Goal: Information Seeking & Learning: Learn about a topic

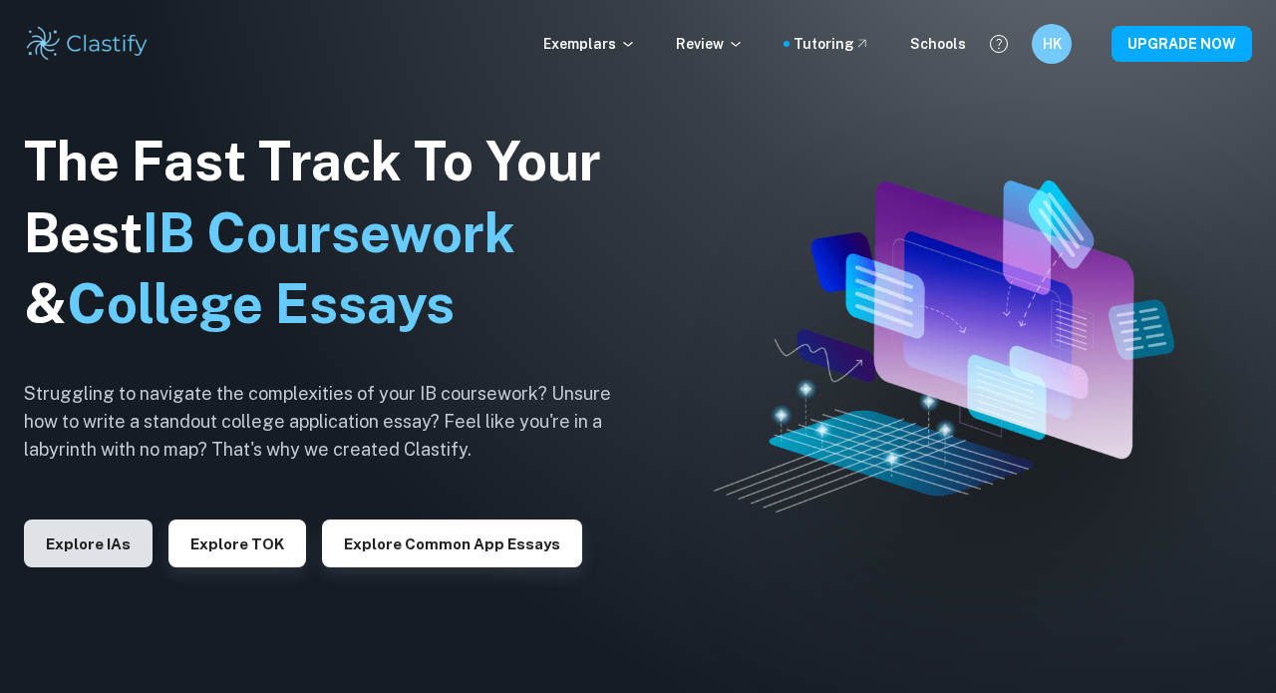
click at [104, 542] on button "Explore IAs" at bounding box center [88, 544] width 129 height 48
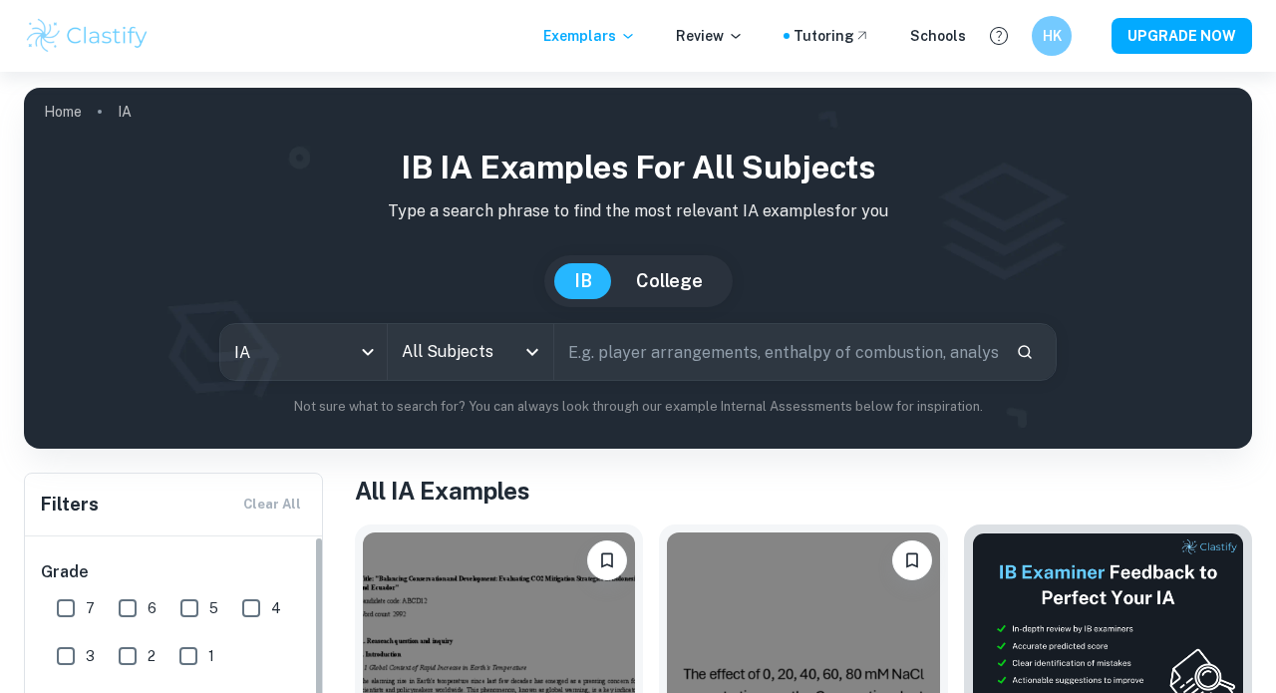
scroll to position [323, 0]
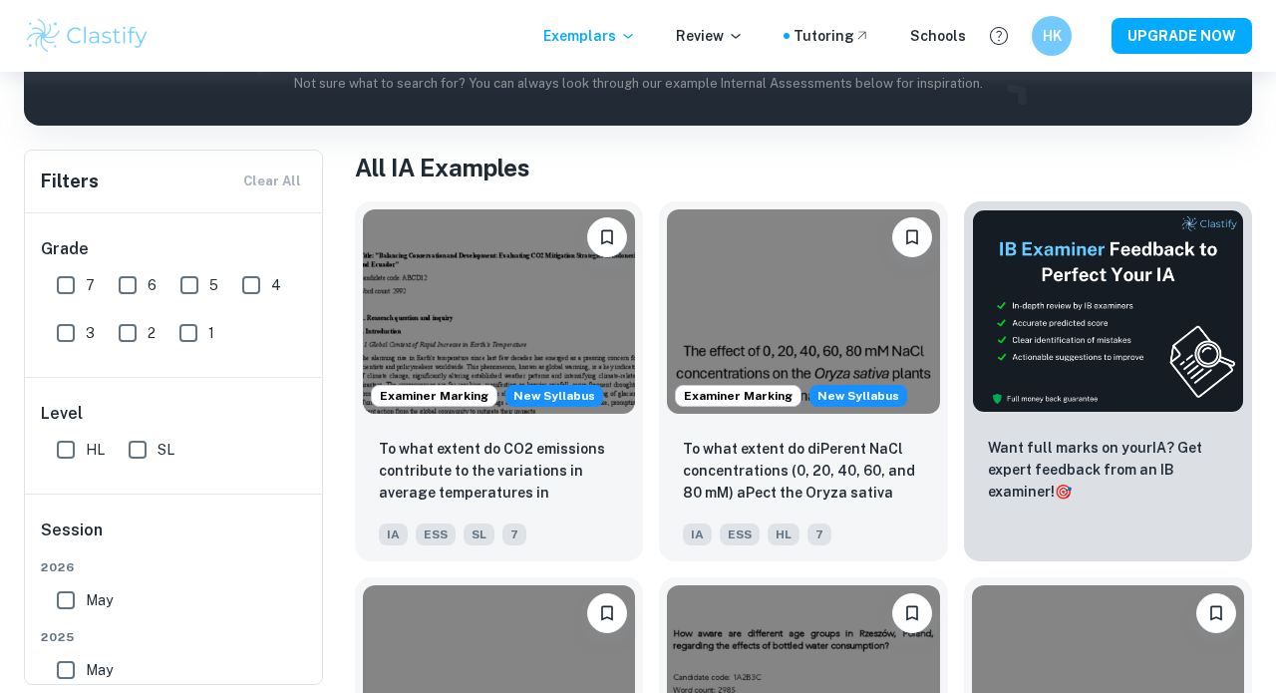
click at [69, 286] on input "7" at bounding box center [66, 285] width 40 height 40
checkbox input "true"
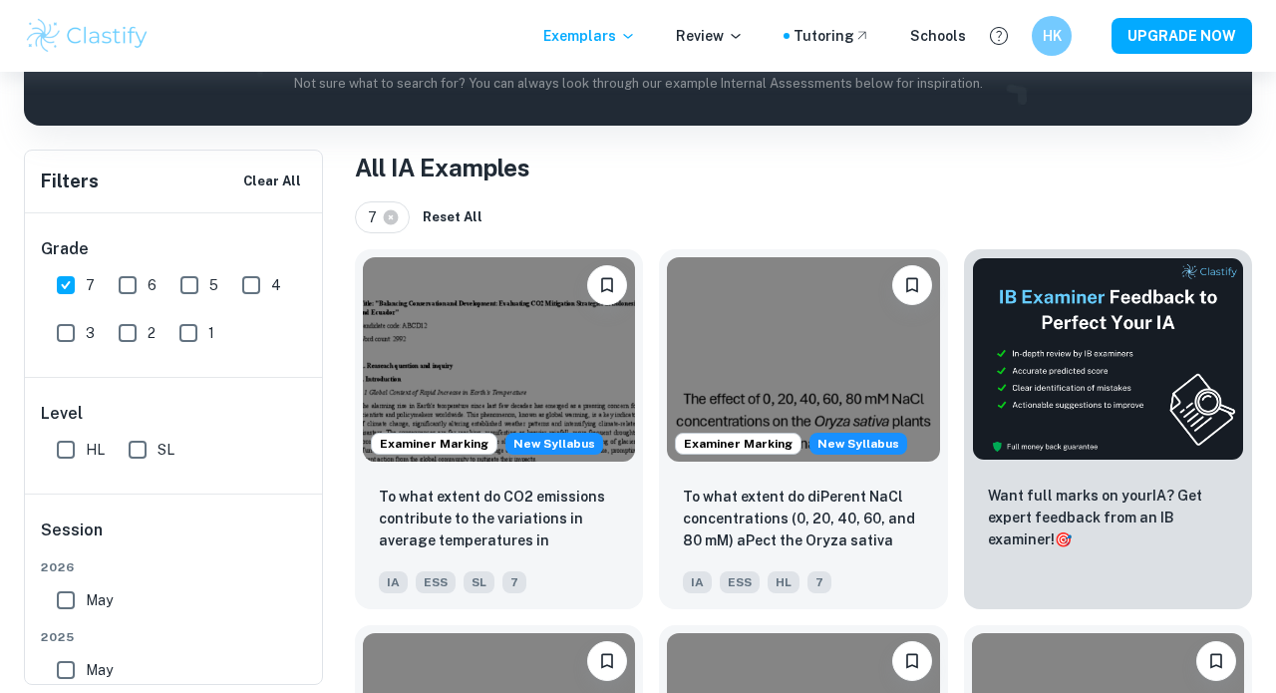
click at [70, 448] on input "HL" at bounding box center [66, 450] width 40 height 40
checkbox input "true"
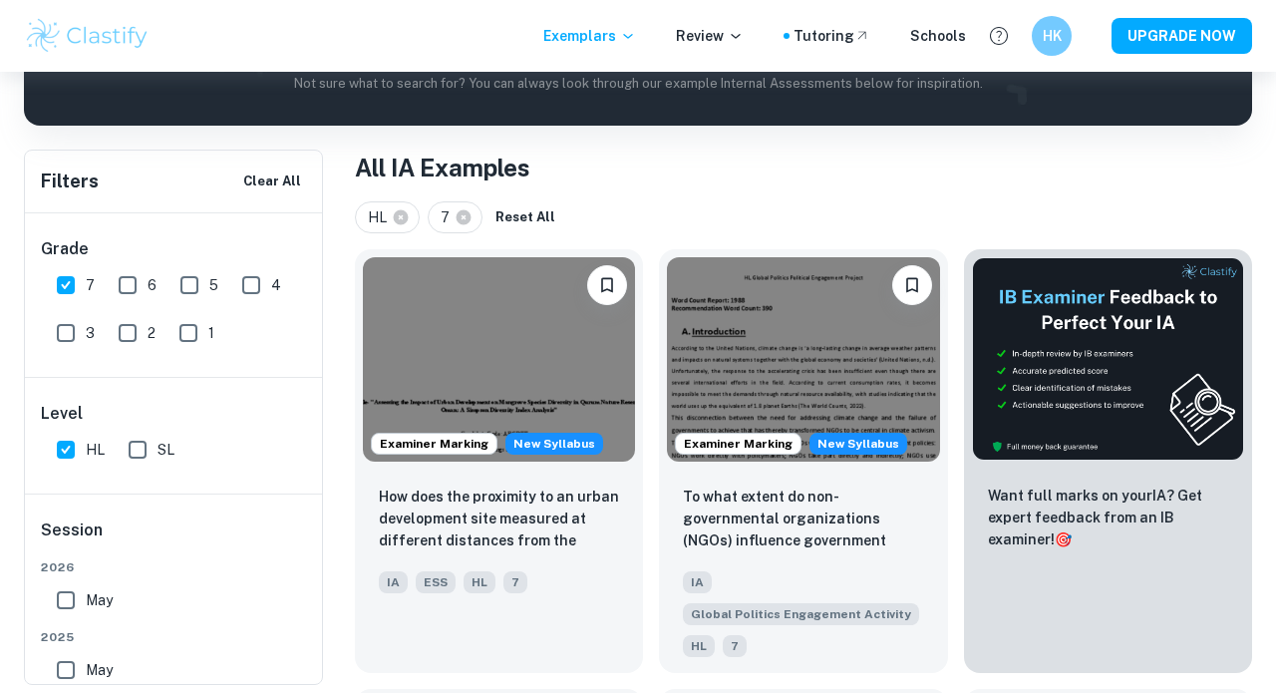
click at [140, 449] on input "SL" at bounding box center [138, 450] width 40 height 40
checkbox input "true"
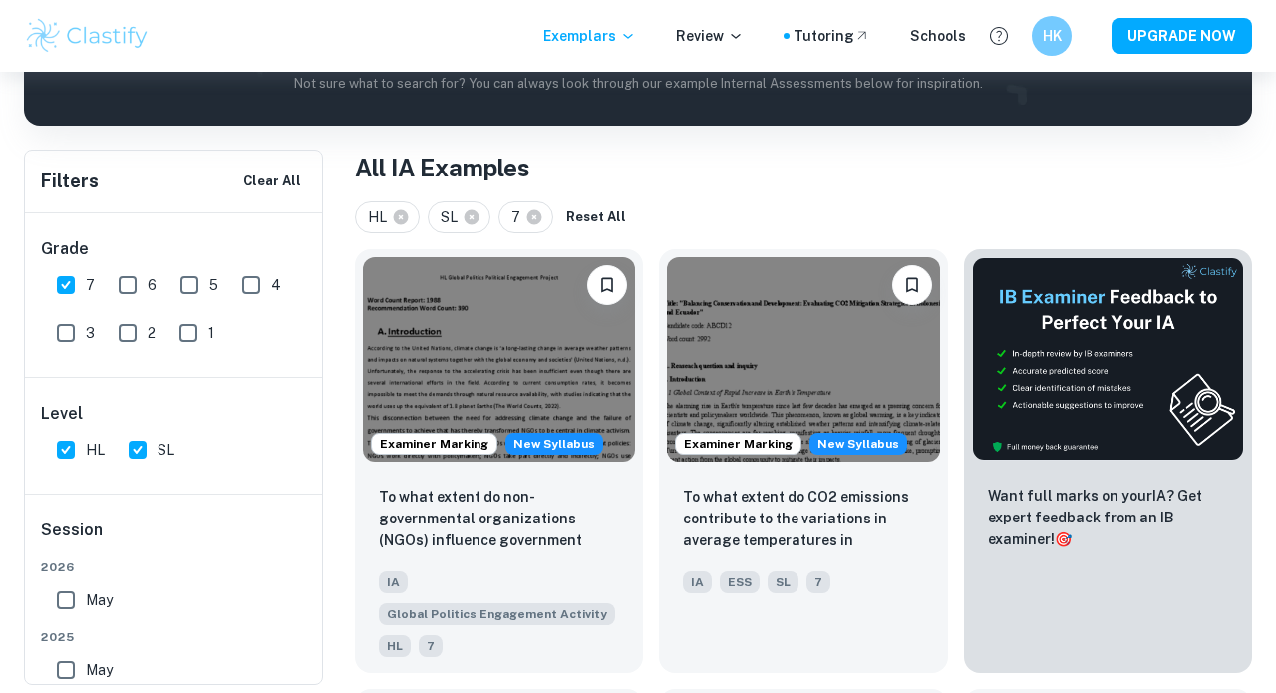
click at [69, 449] on input "HL" at bounding box center [66, 450] width 40 height 40
checkbox input "false"
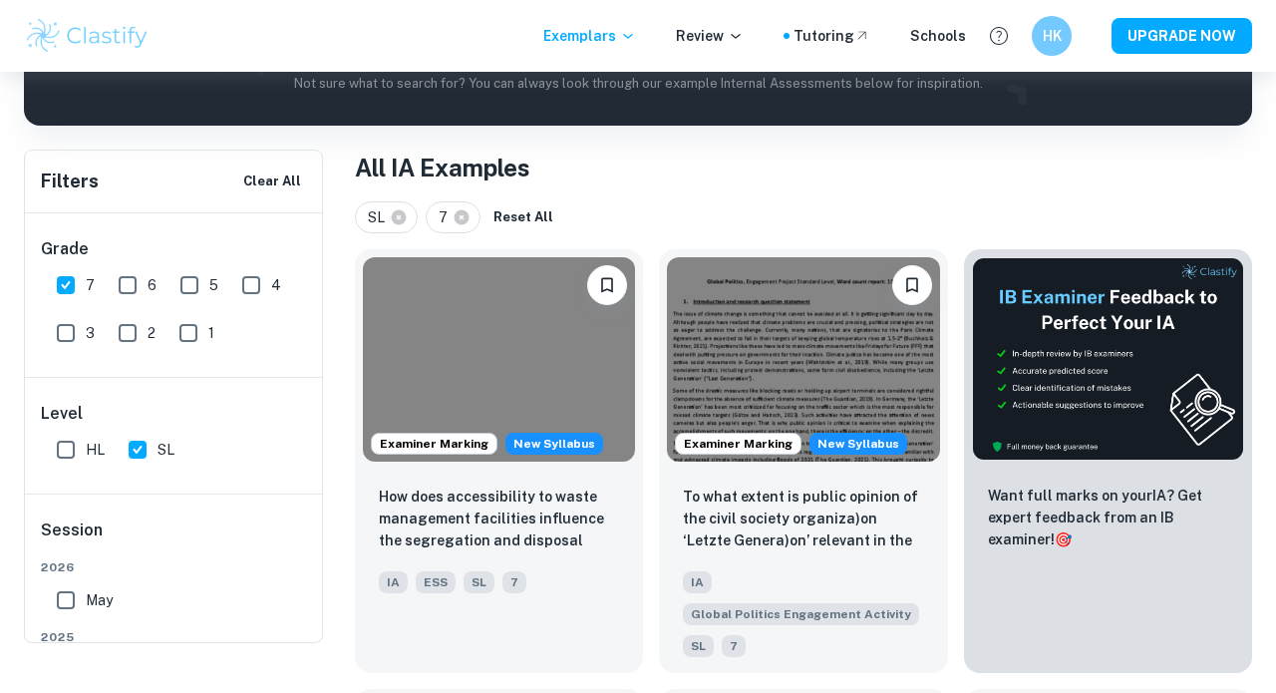
scroll to position [83, 0]
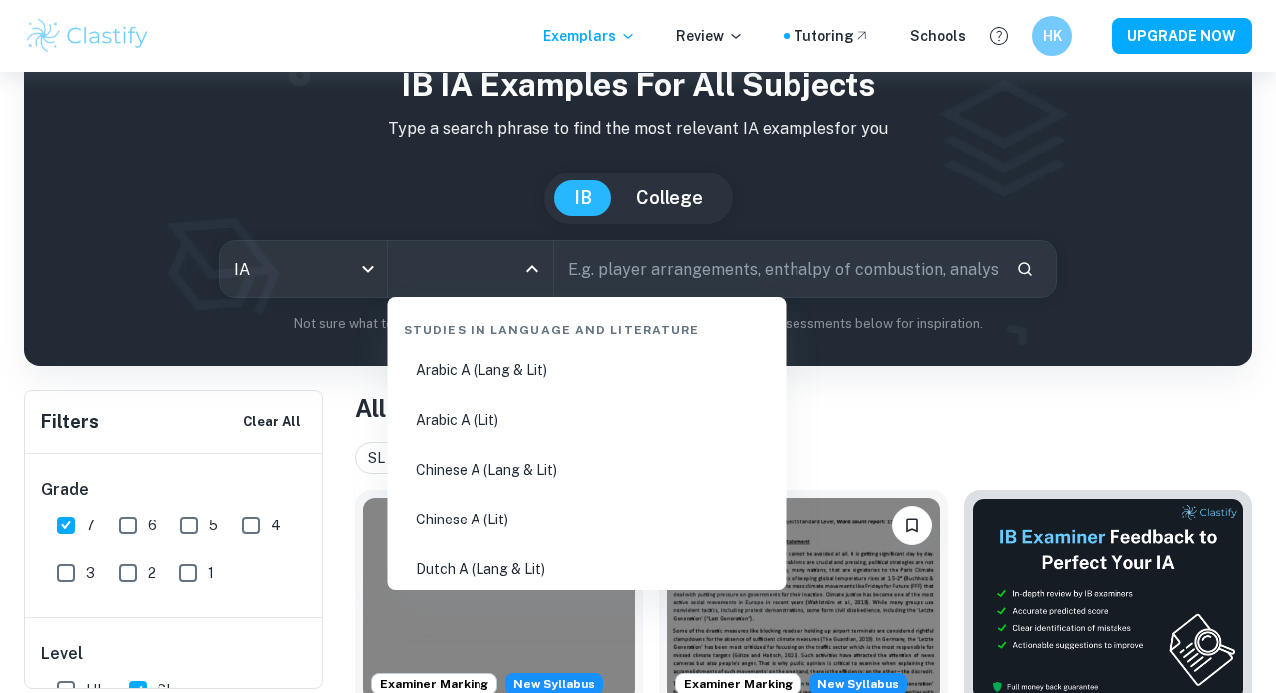
click at [492, 282] on input "All Subjects" at bounding box center [456, 269] width 119 height 38
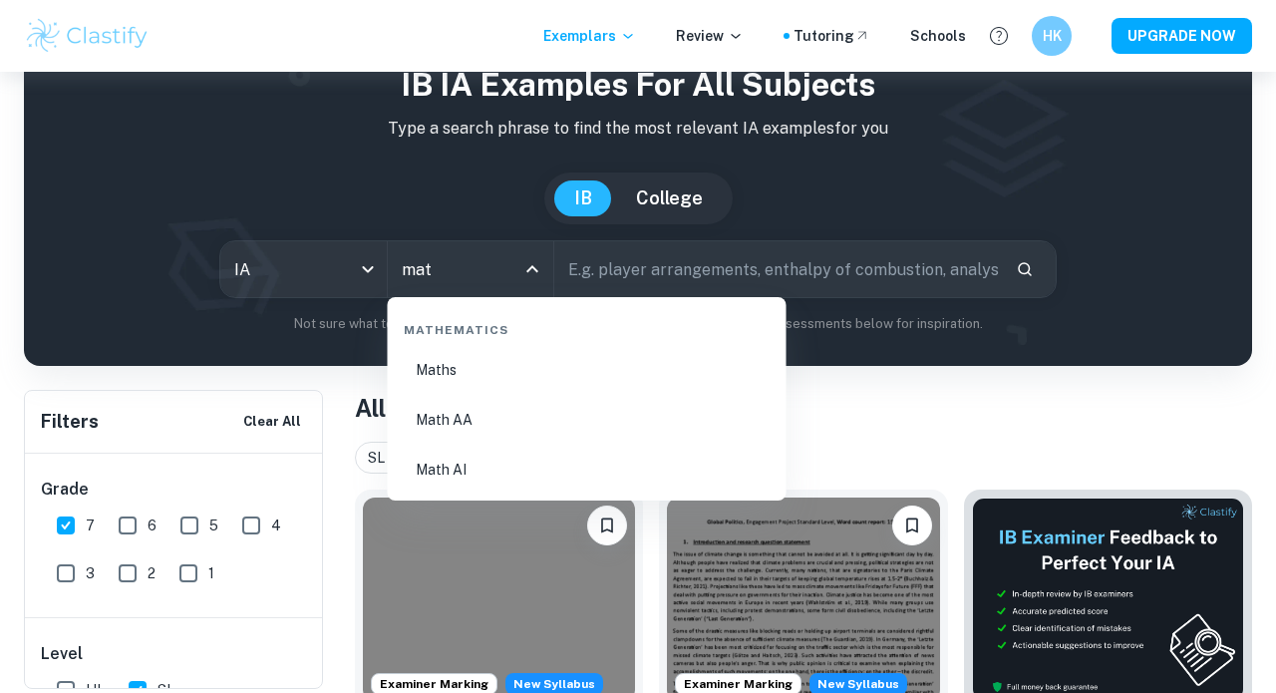
click at [592, 428] on li "Math AA" at bounding box center [587, 420] width 383 height 46
type input "Math AA"
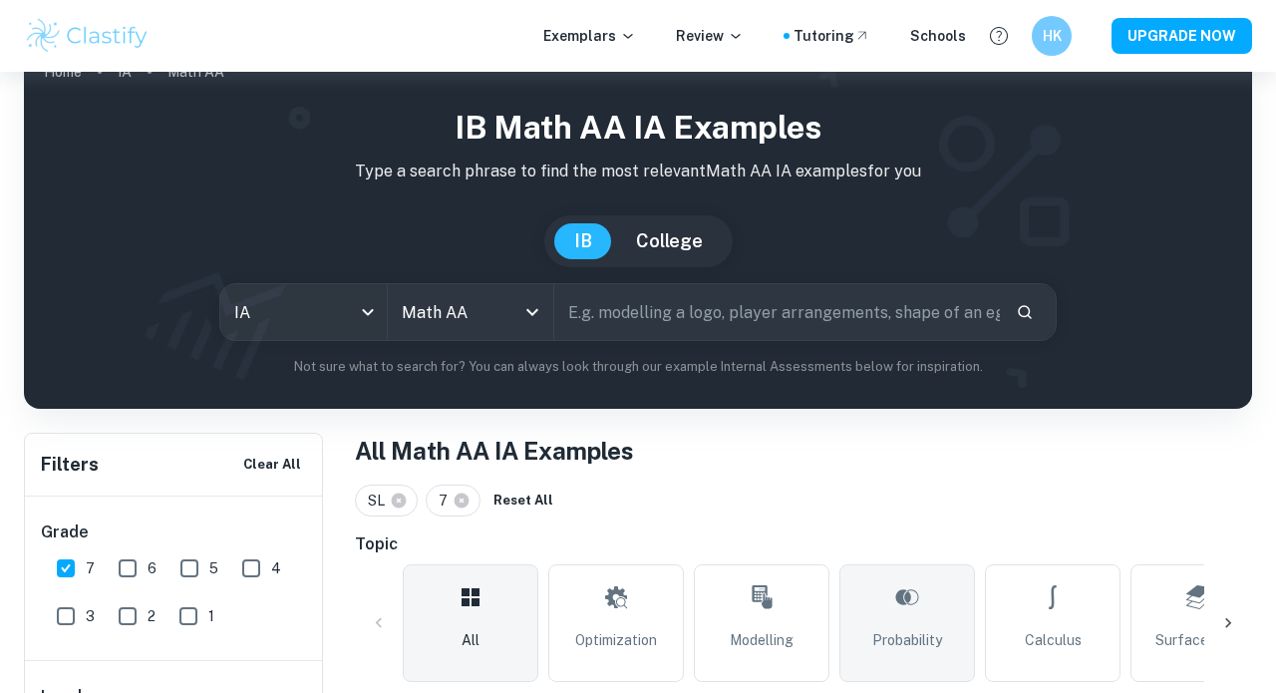
scroll to position [289, 0]
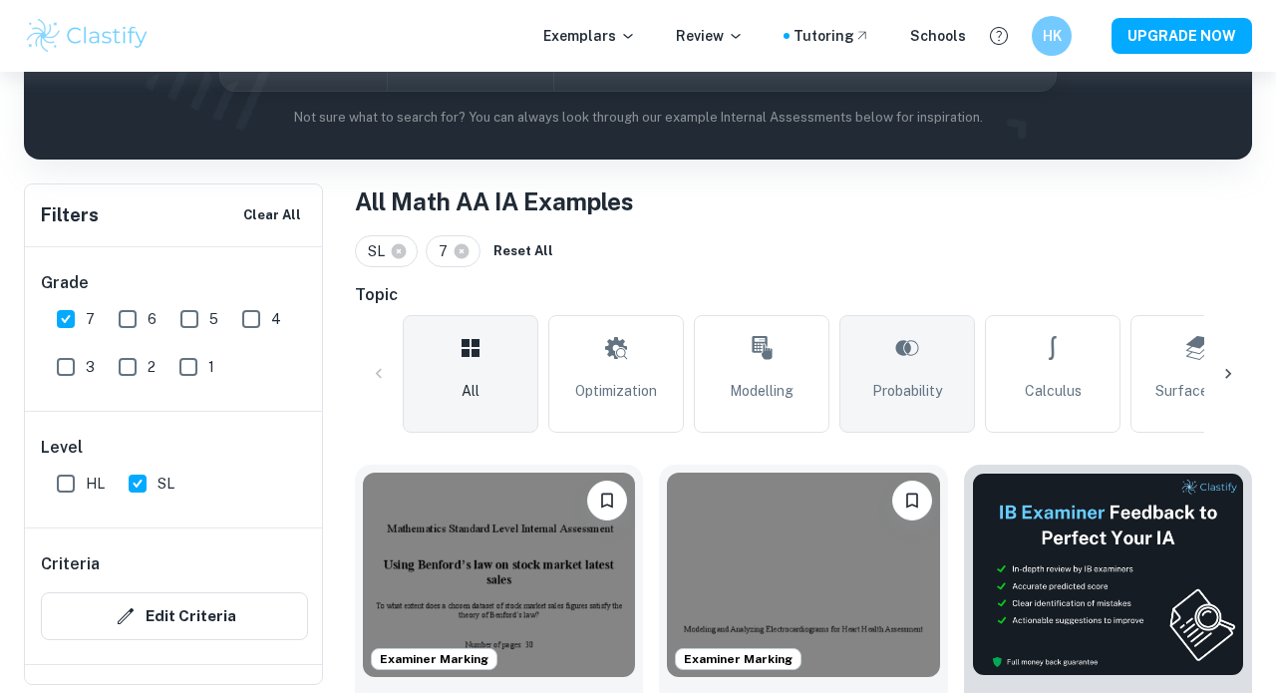
click at [923, 391] on span "Probability" at bounding box center [908, 391] width 70 height 22
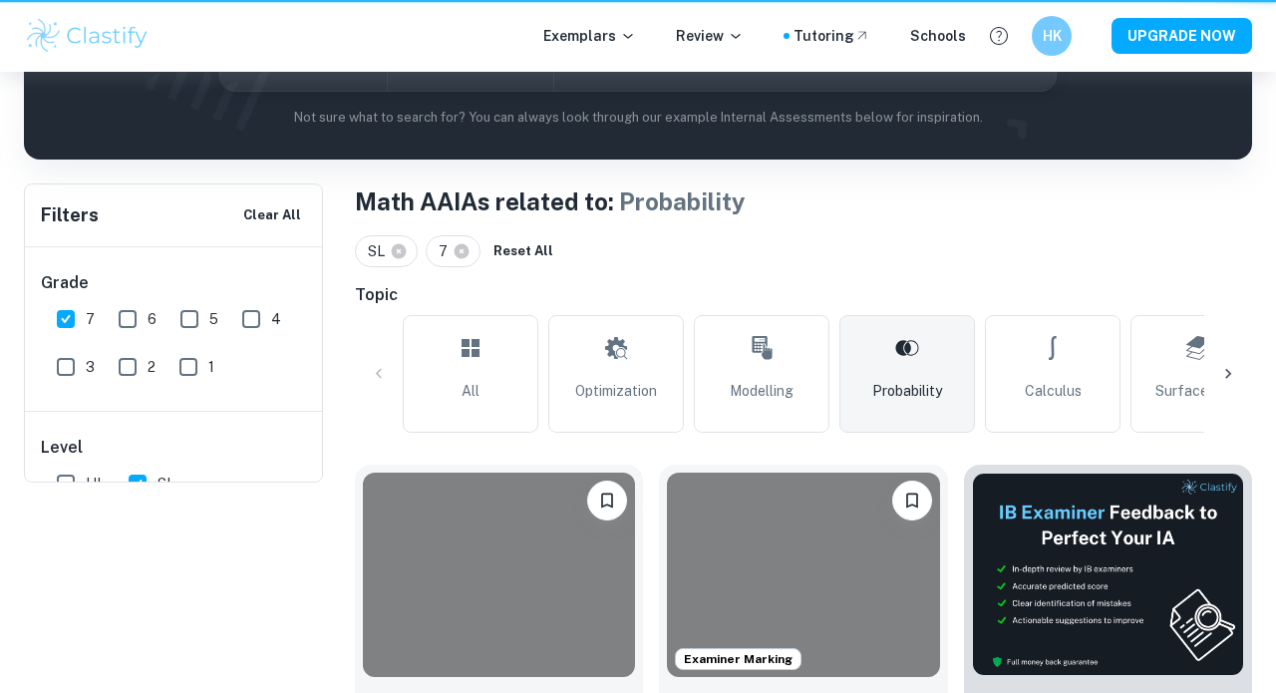
type input "Probability"
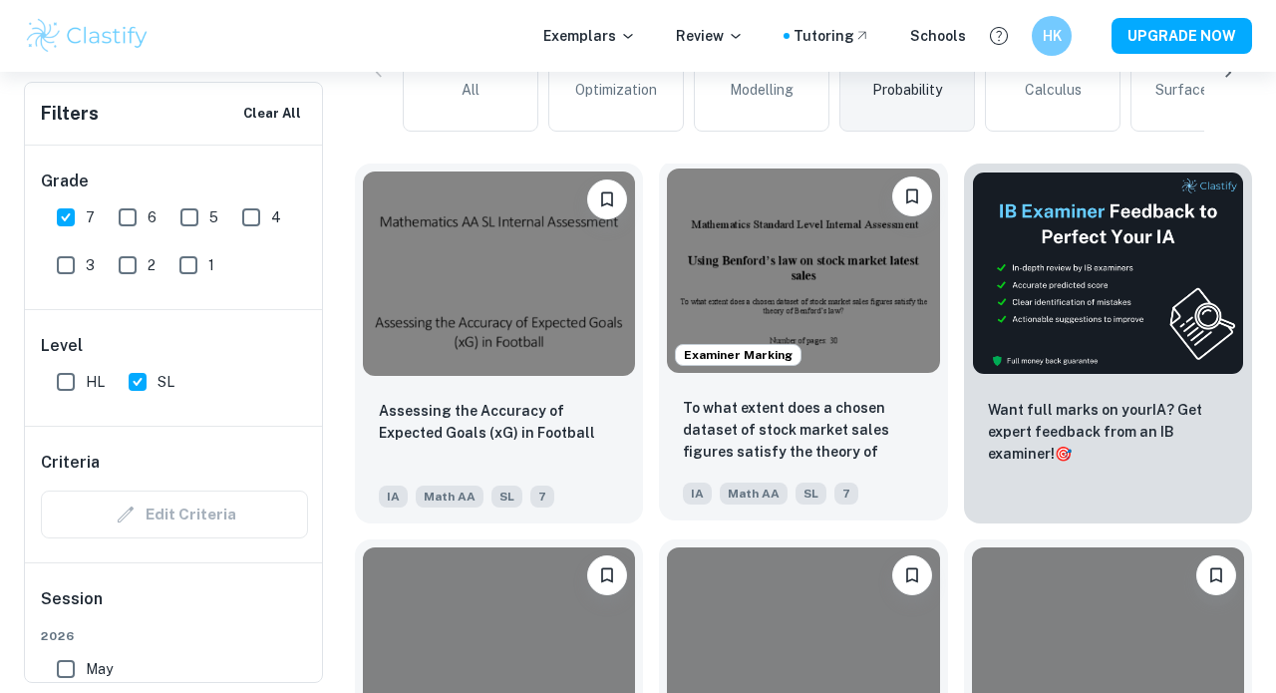
scroll to position [723, 0]
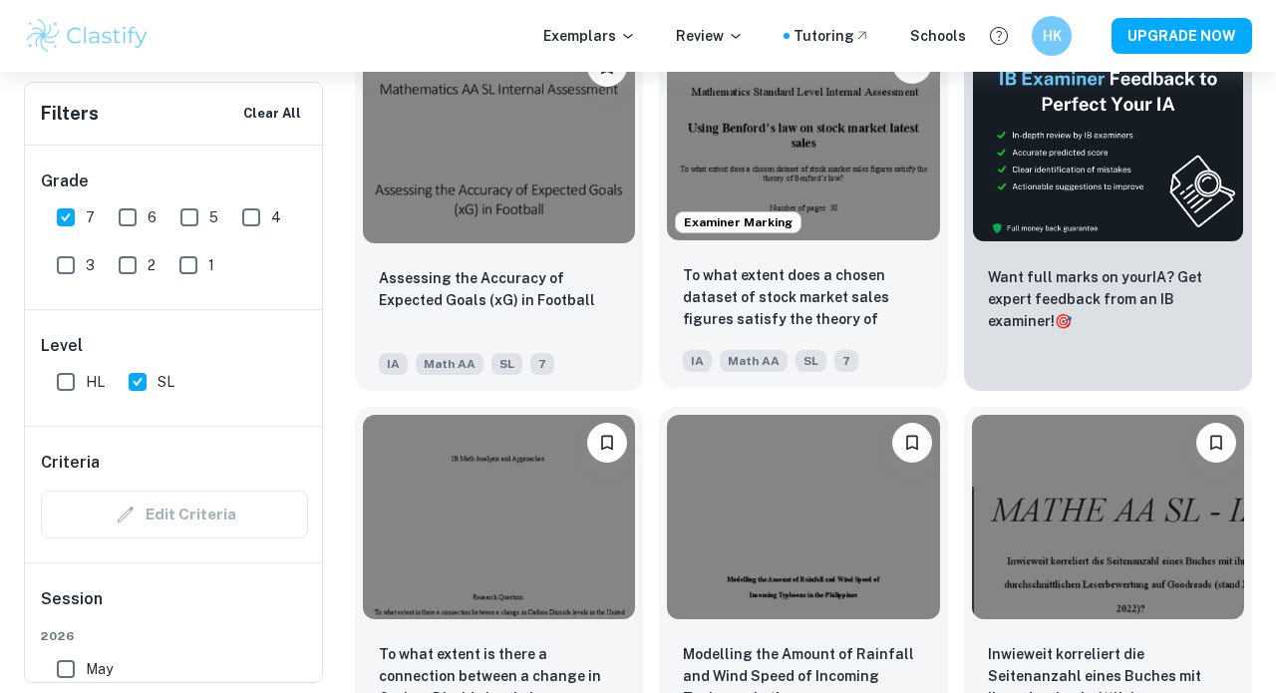
click at [794, 179] on img at bounding box center [803, 138] width 272 height 204
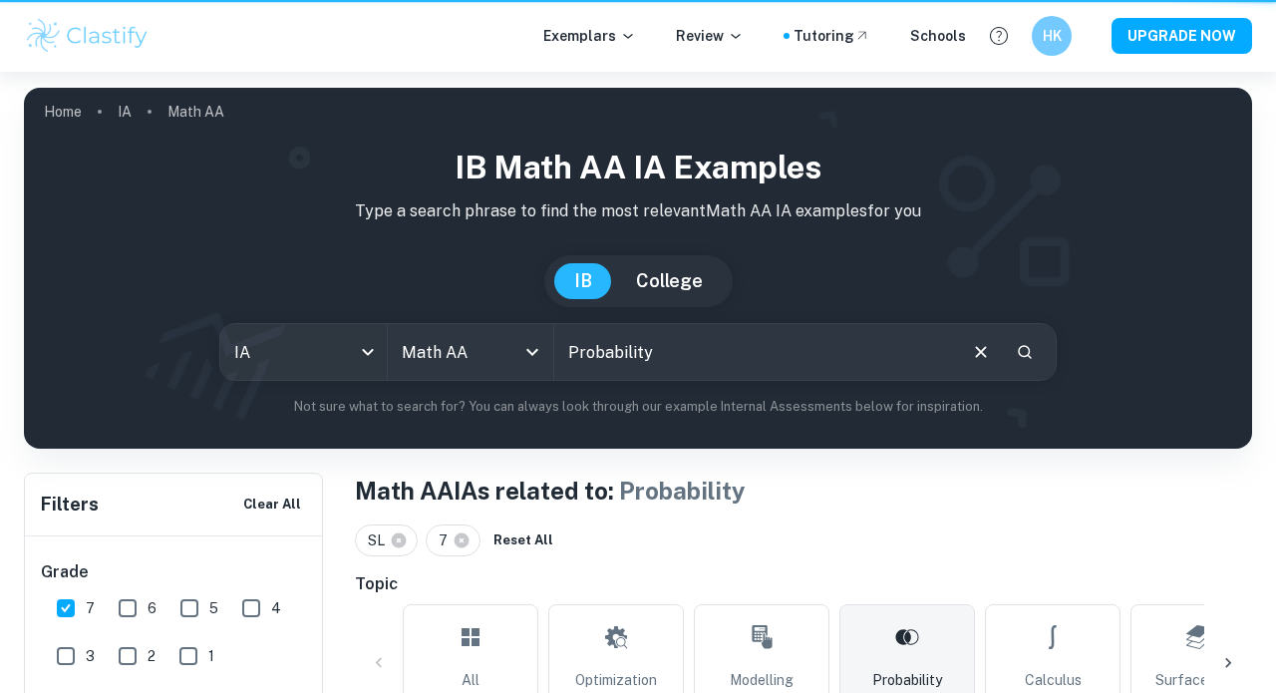
scroll to position [723, 0]
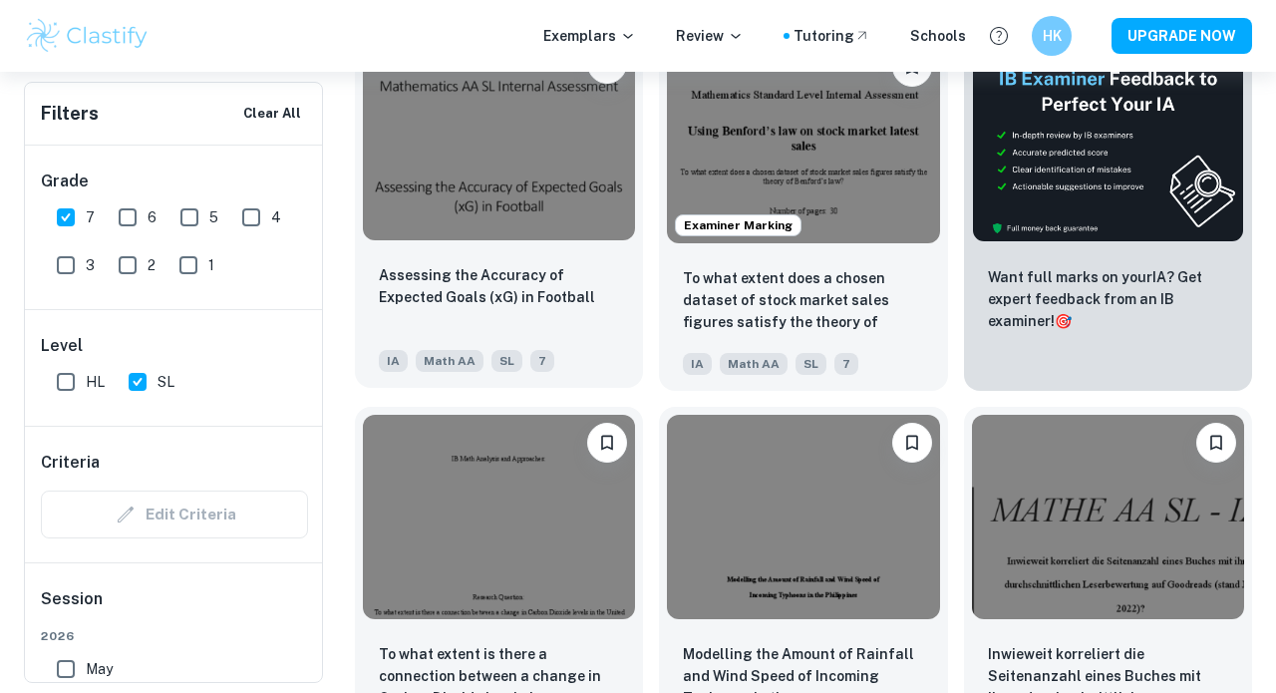
click at [579, 219] on img at bounding box center [499, 138] width 272 height 204
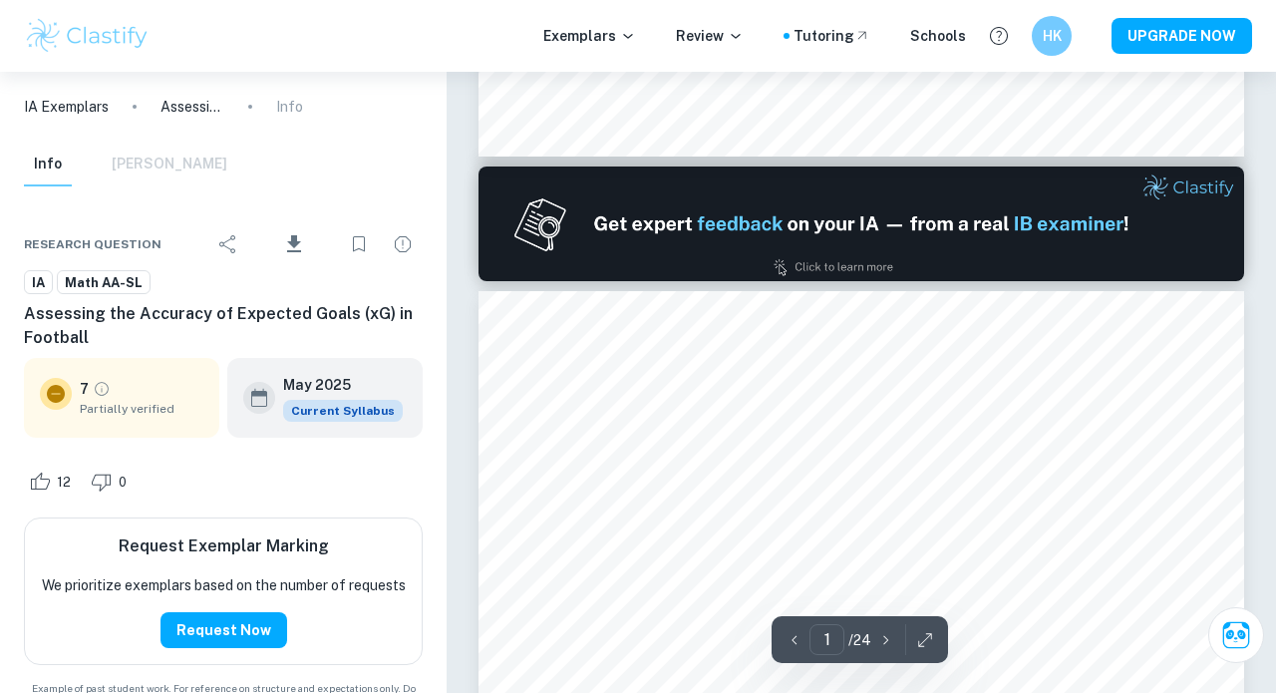
type input "2"
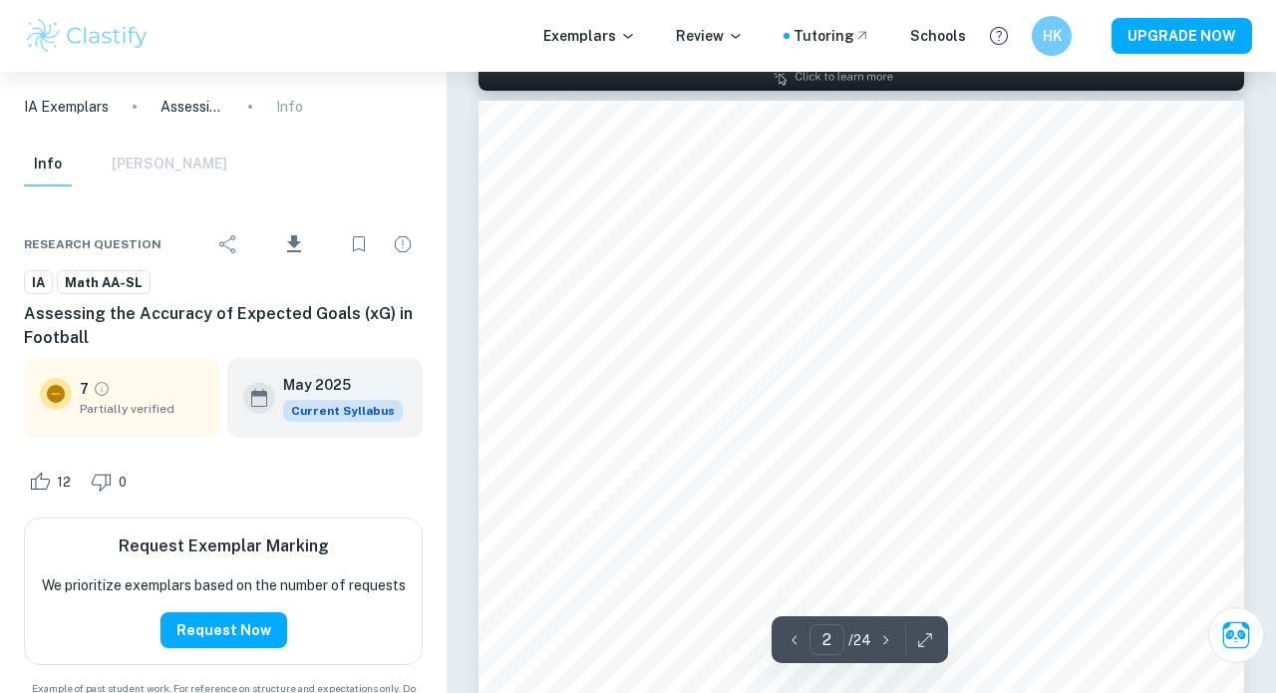
scroll to position [1120, 0]
